Goal: Task Accomplishment & Management: Manage account settings

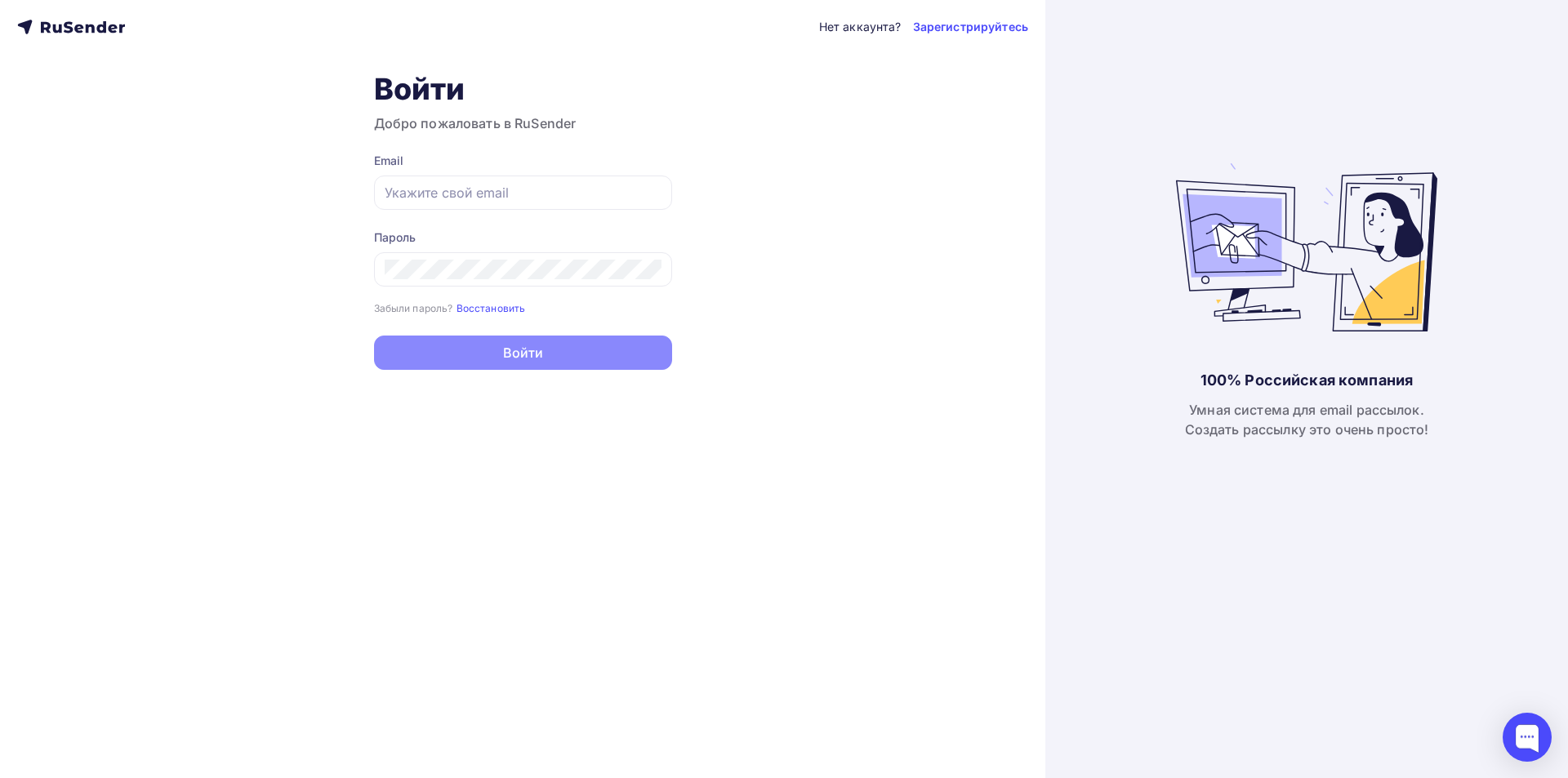
type input "[EMAIL_ADDRESS][DOMAIN_NAME]"
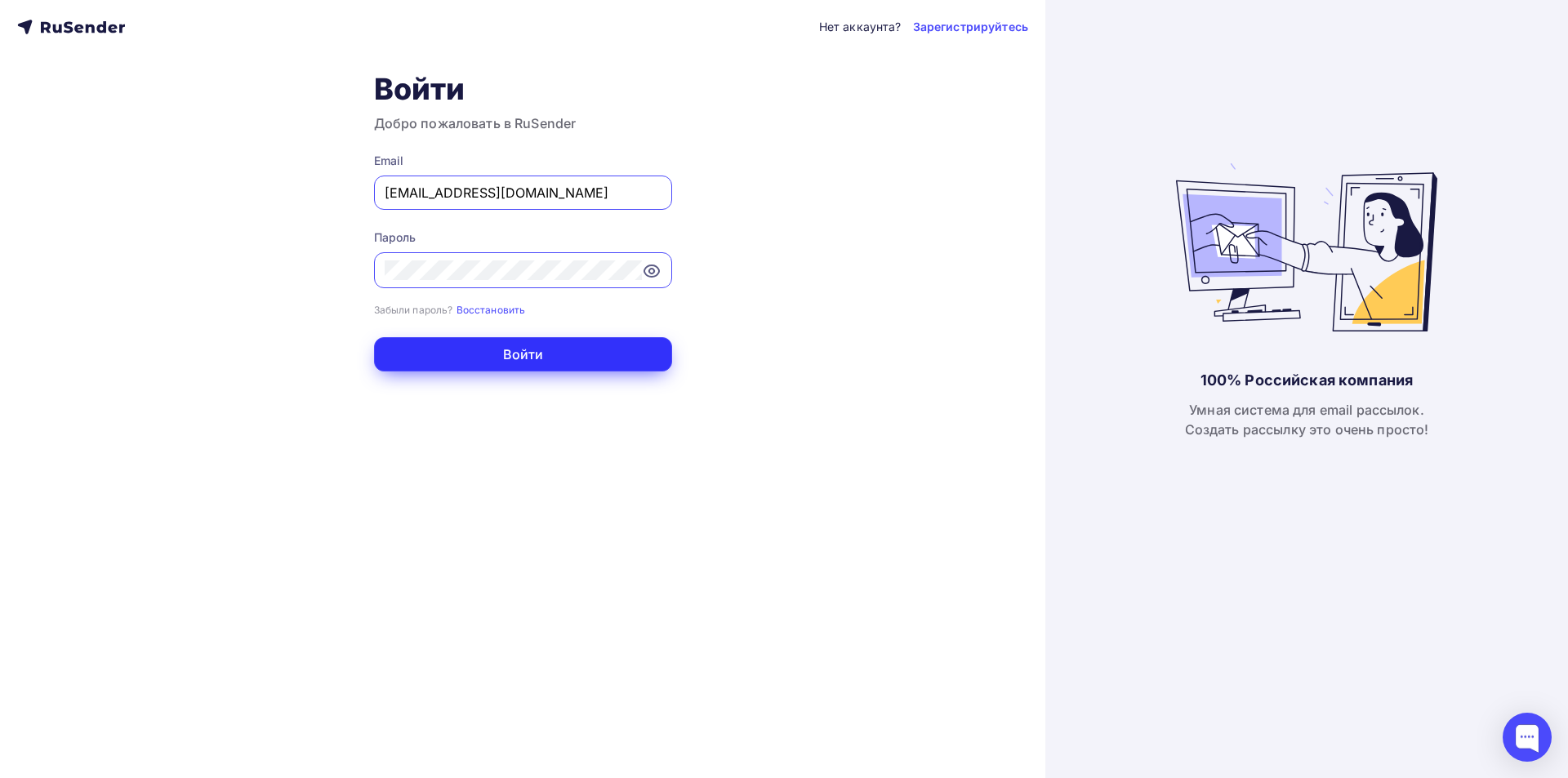
click at [480, 352] on button "Войти" at bounding box center [523, 354] width 298 height 34
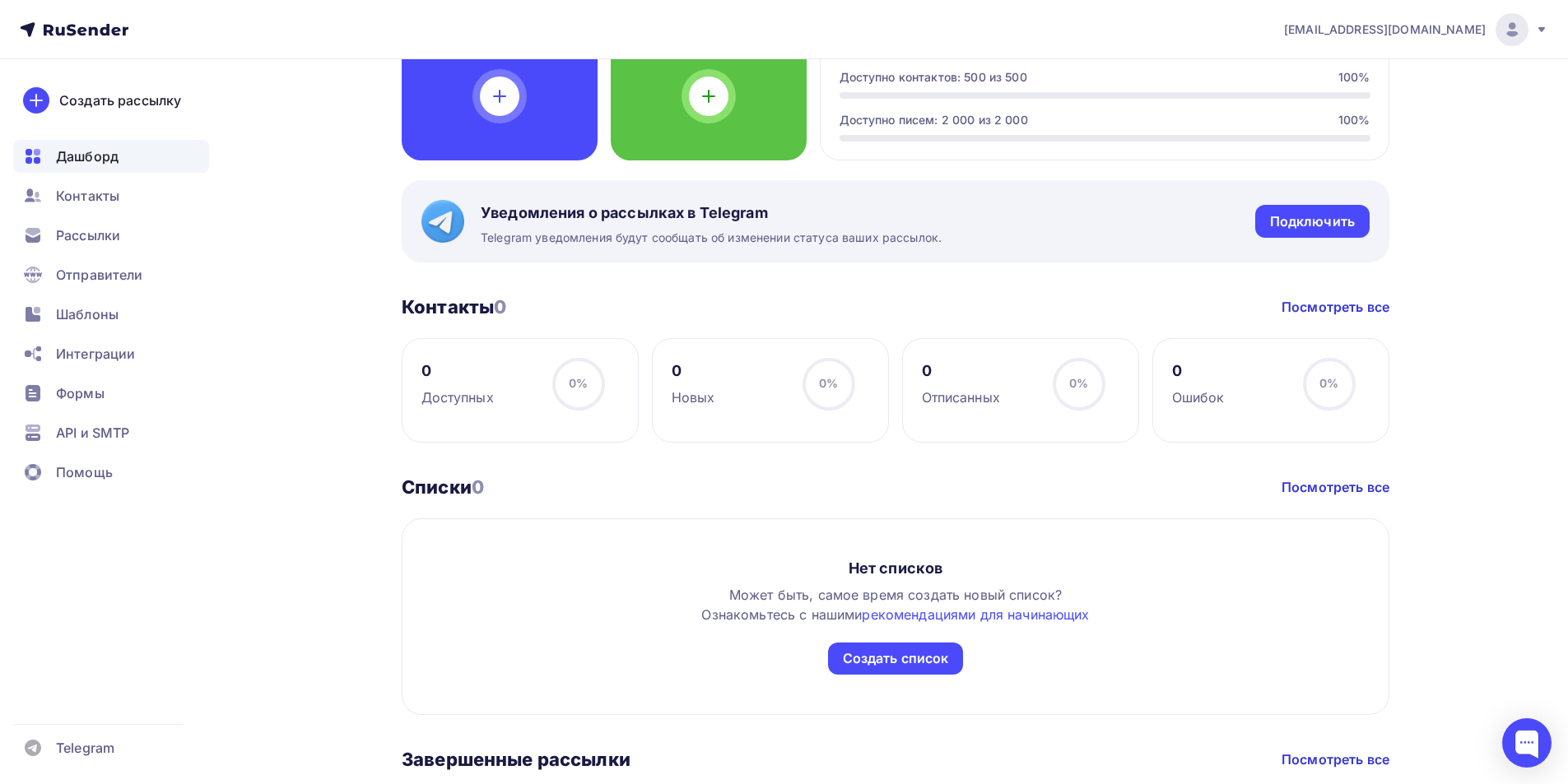
scroll to position [576, 0]
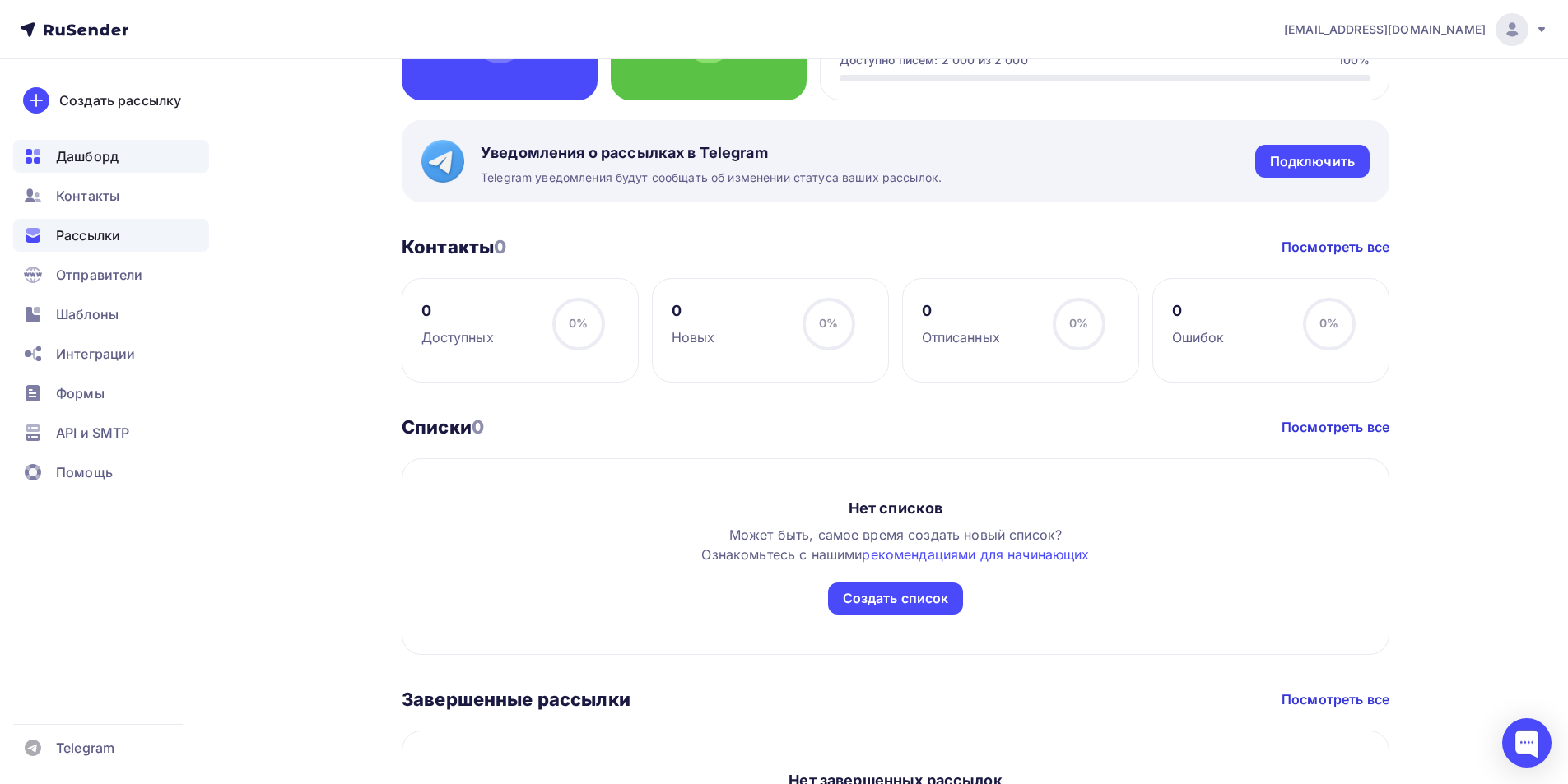
click at [101, 232] on span "Рассылки" at bounding box center [88, 235] width 64 height 20
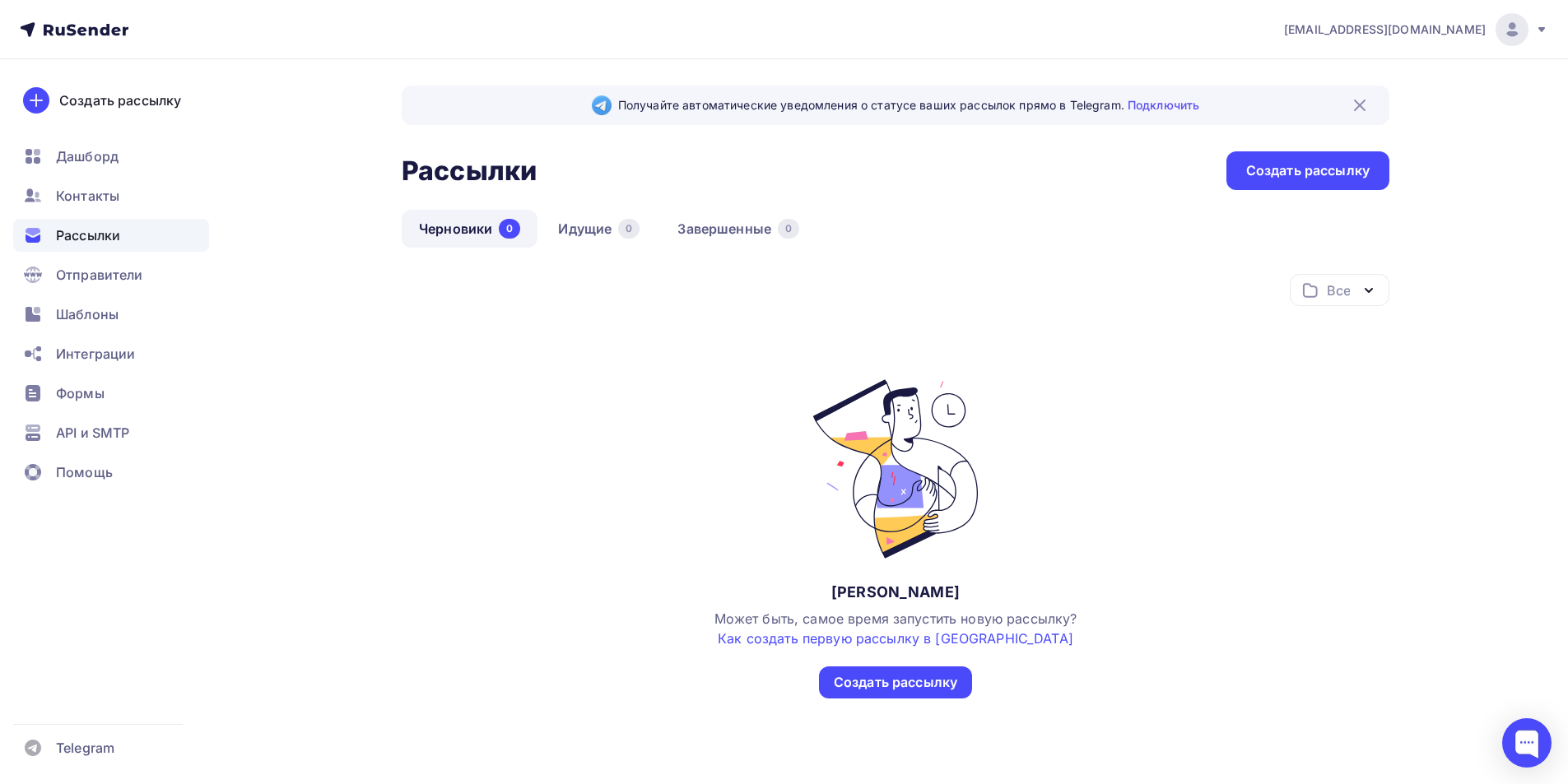
click at [91, 24] on icon at bounding box center [74, 30] width 109 height 20
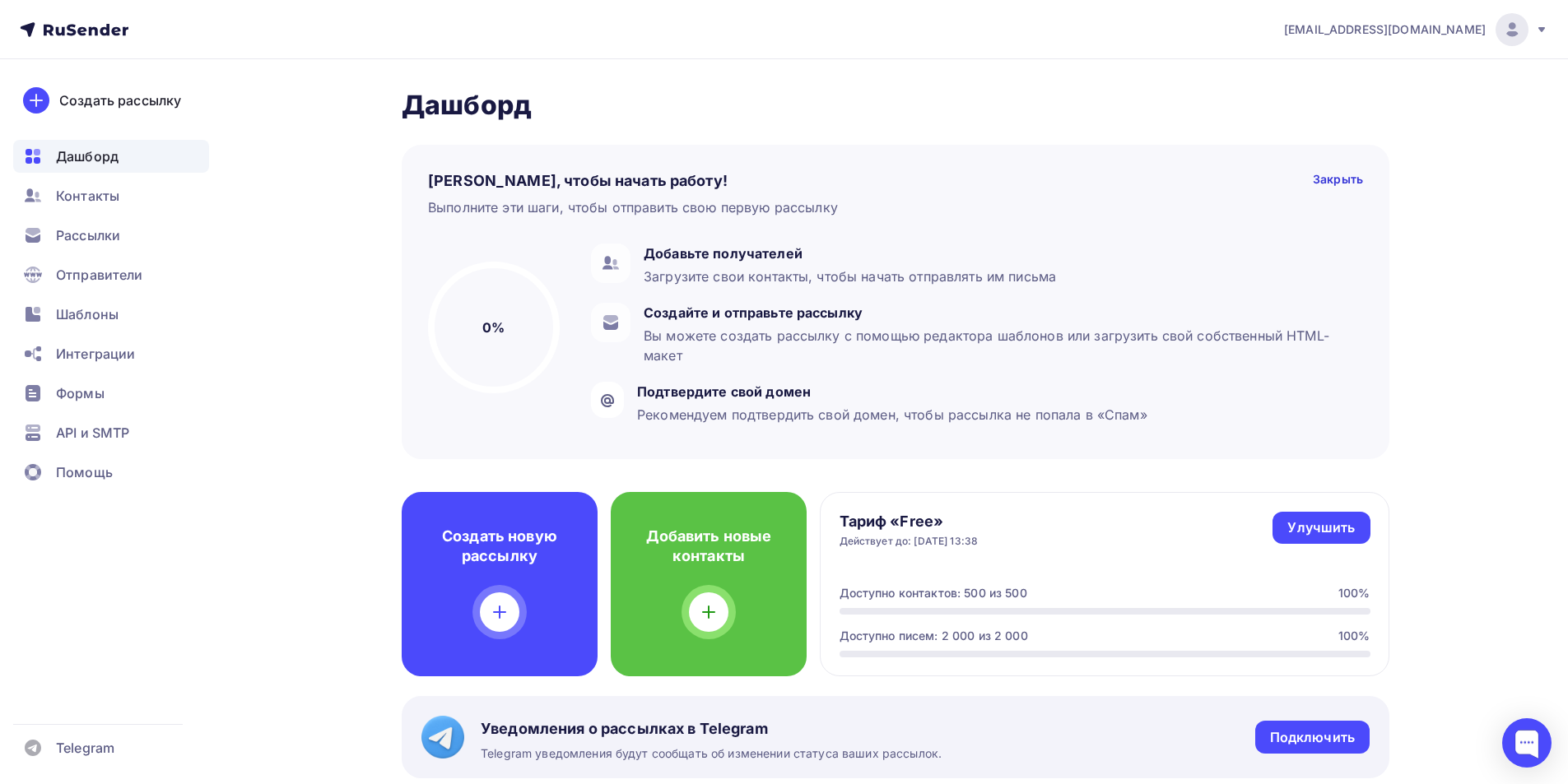
click at [1533, 26] on div "[EMAIL_ADDRESS][DOMAIN_NAME]" at bounding box center [1416, 30] width 264 height 33
click at [1344, 97] on span "[DEMOGRAPHIC_DATA]" at bounding box center [1376, 105] width 151 height 20
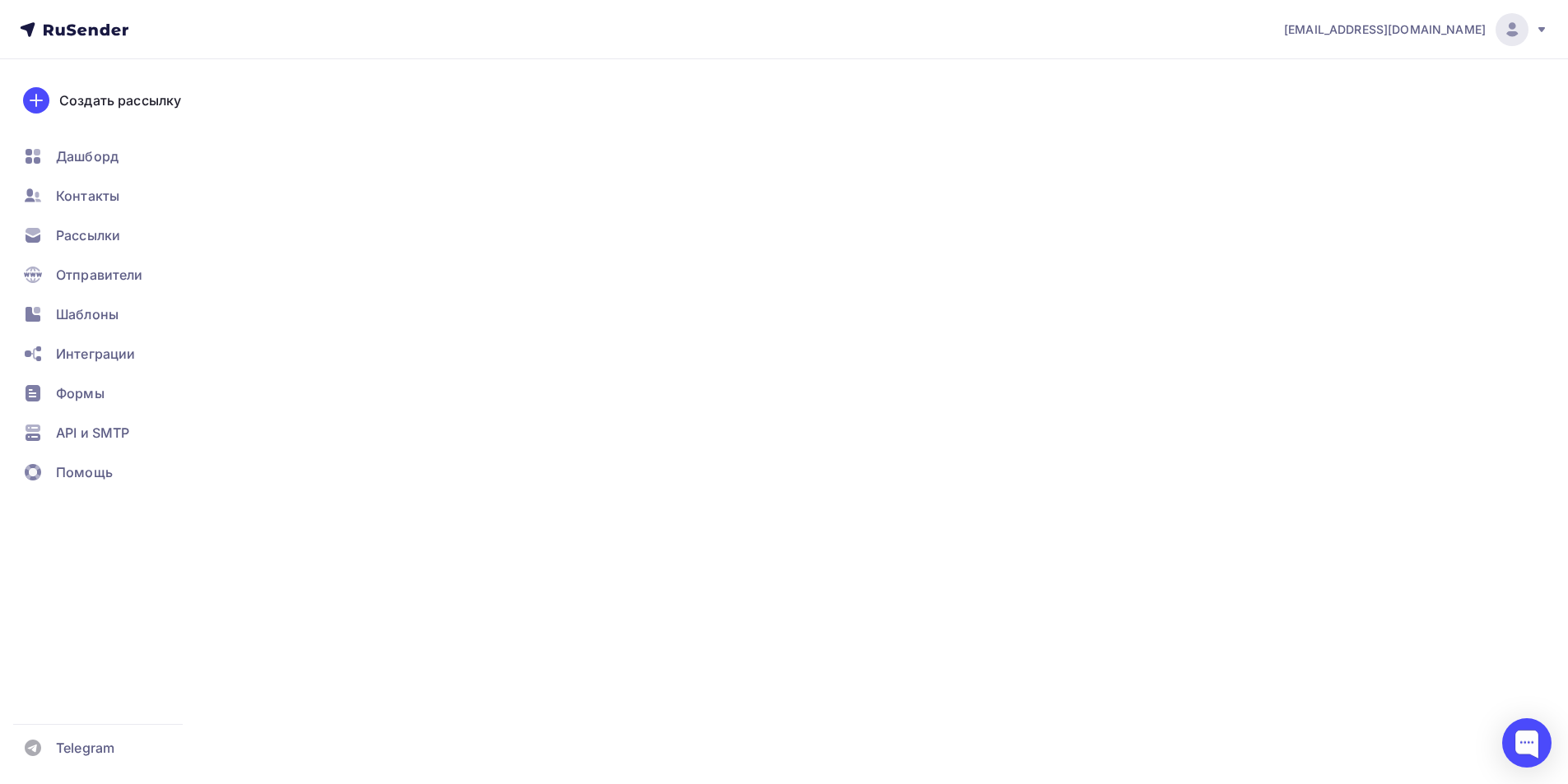
type input "500"
type input "100"
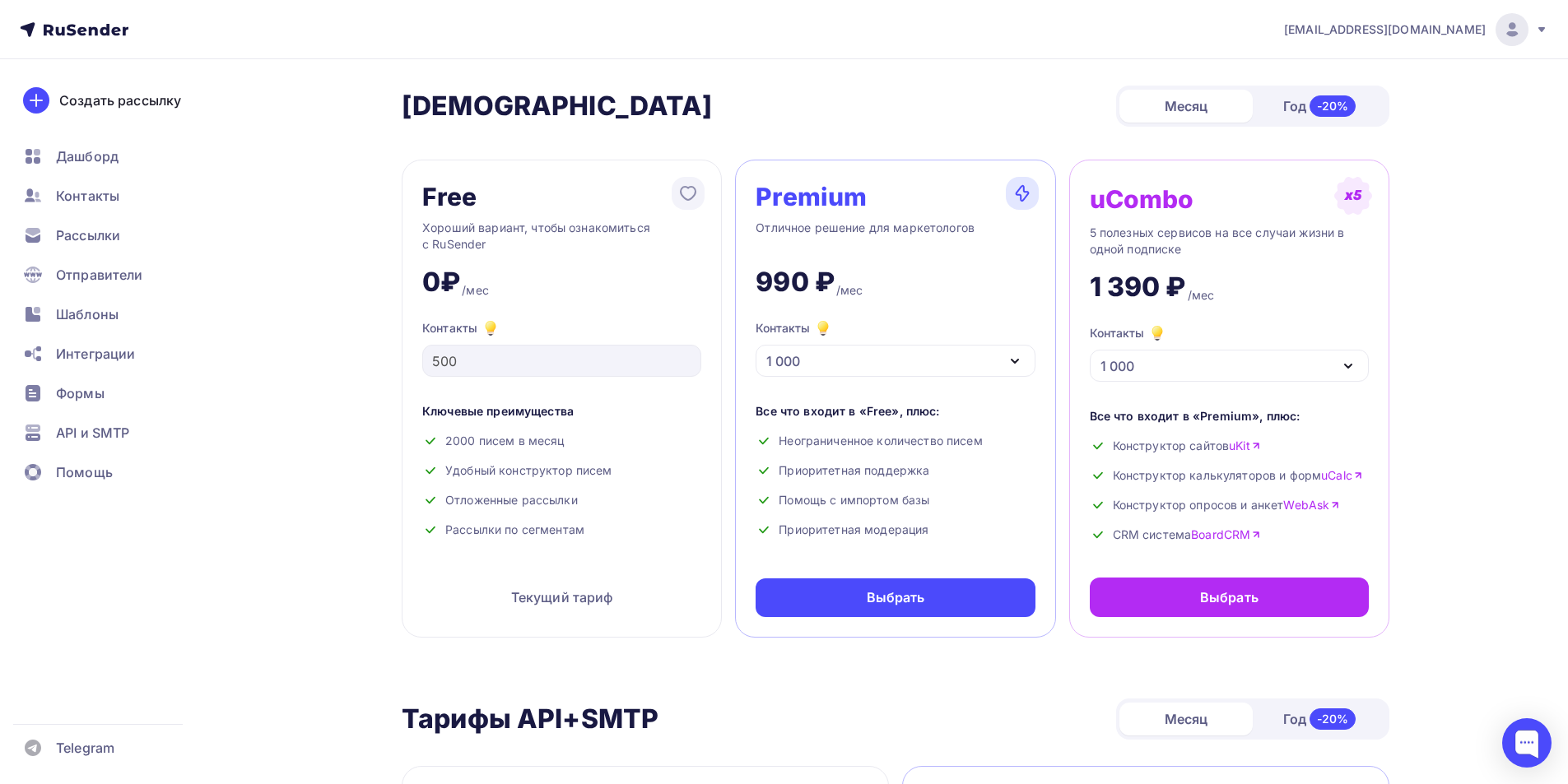
click at [912, 354] on div "1 000" at bounding box center [895, 360] width 279 height 32
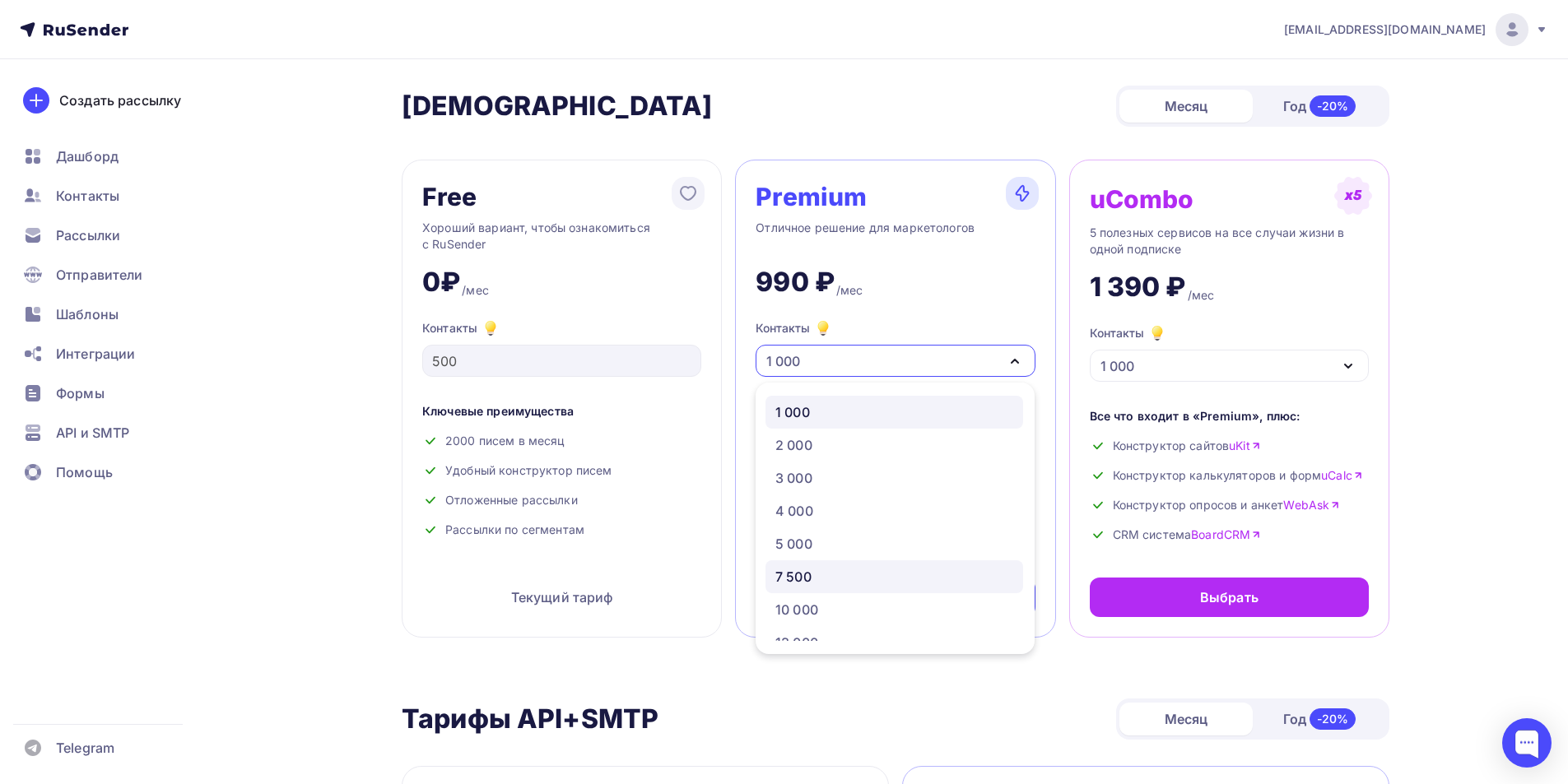
click at [815, 578] on div "7 500" at bounding box center [894, 577] width 238 height 20
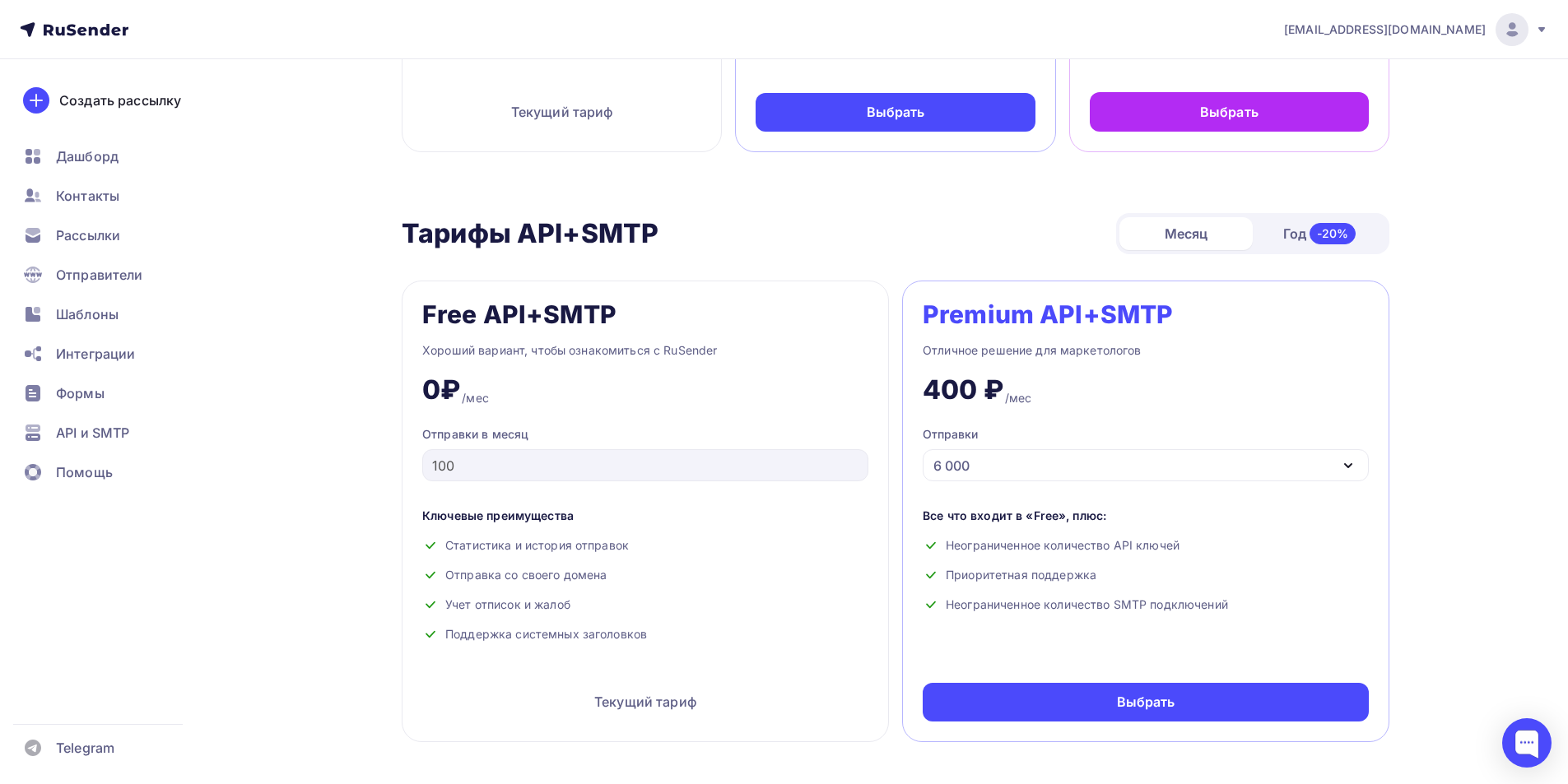
scroll to position [494, 0]
